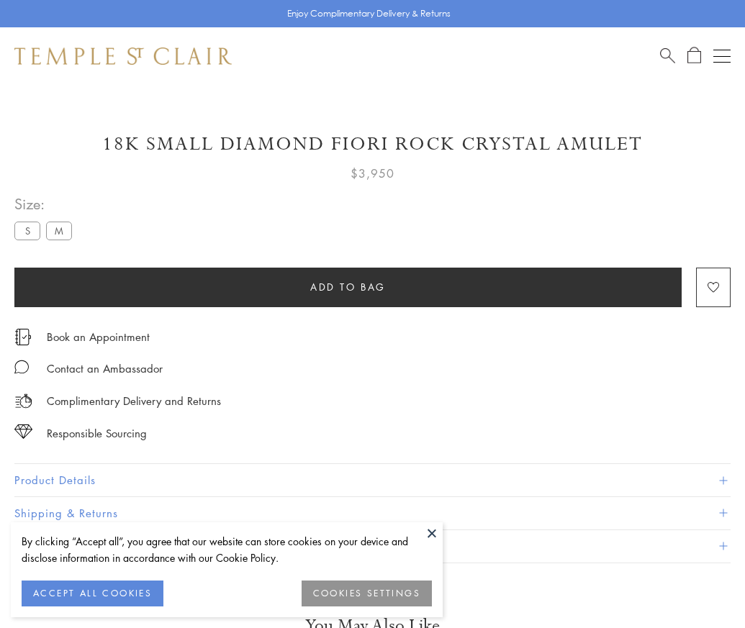
click at [348, 287] on span "Add to bag" at bounding box center [348, 287] width 76 height 16
